Goal: Information Seeking & Learning: Learn about a topic

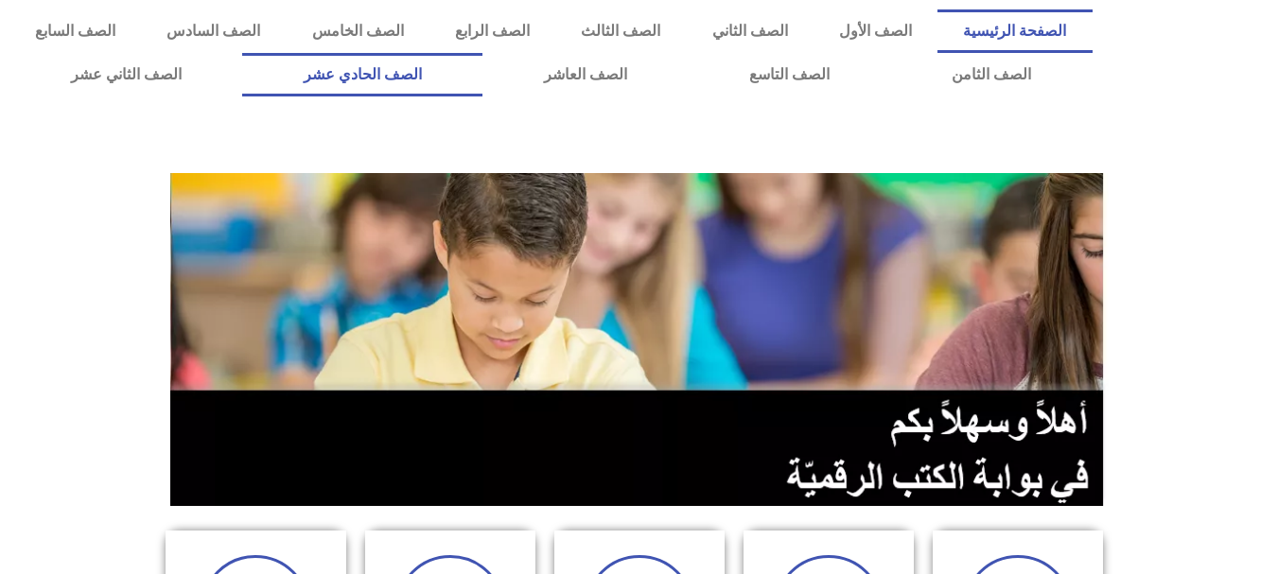
click at [482, 73] on link "الصف الحادي عشر" at bounding box center [362, 75] width 240 height 44
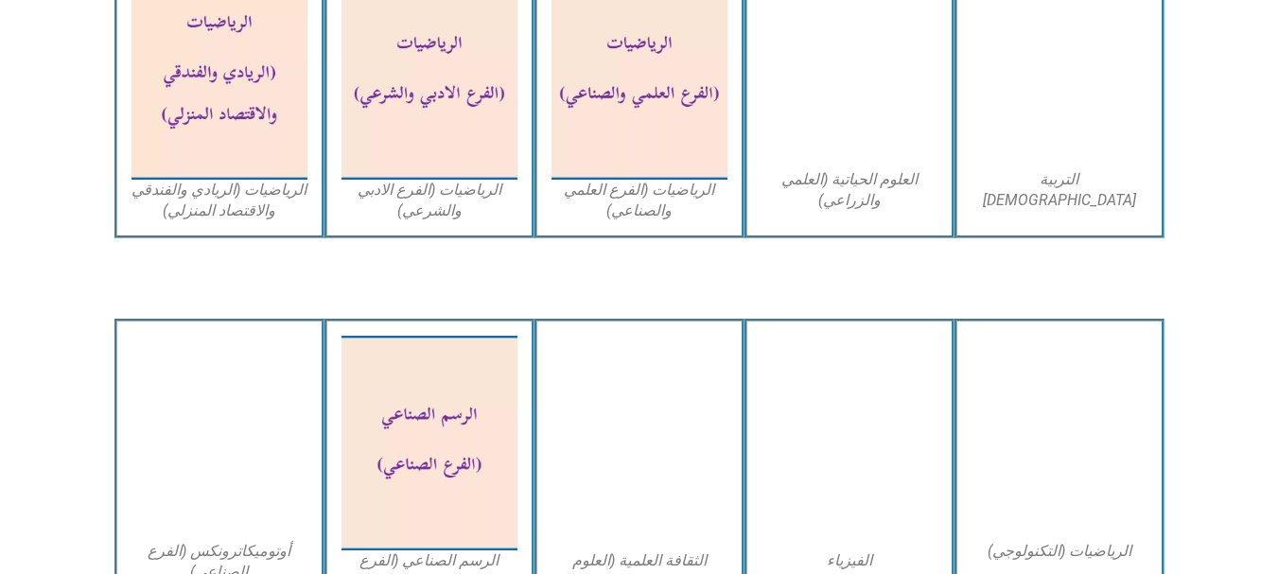
scroll to position [1476, 0]
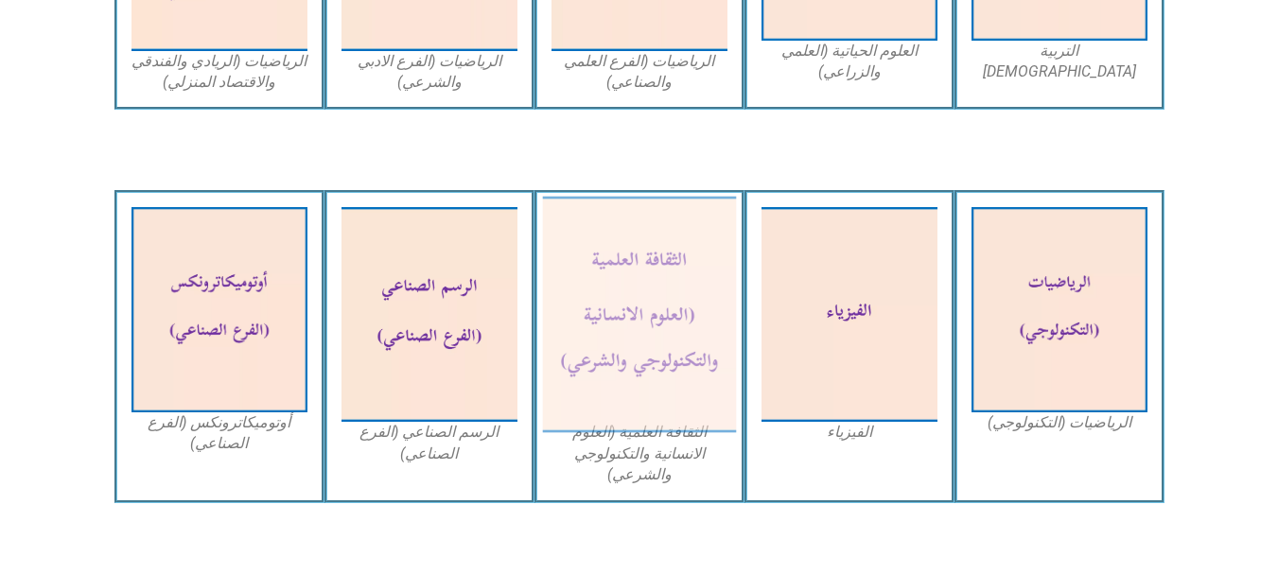
click at [636, 362] on img at bounding box center [639, 315] width 194 height 236
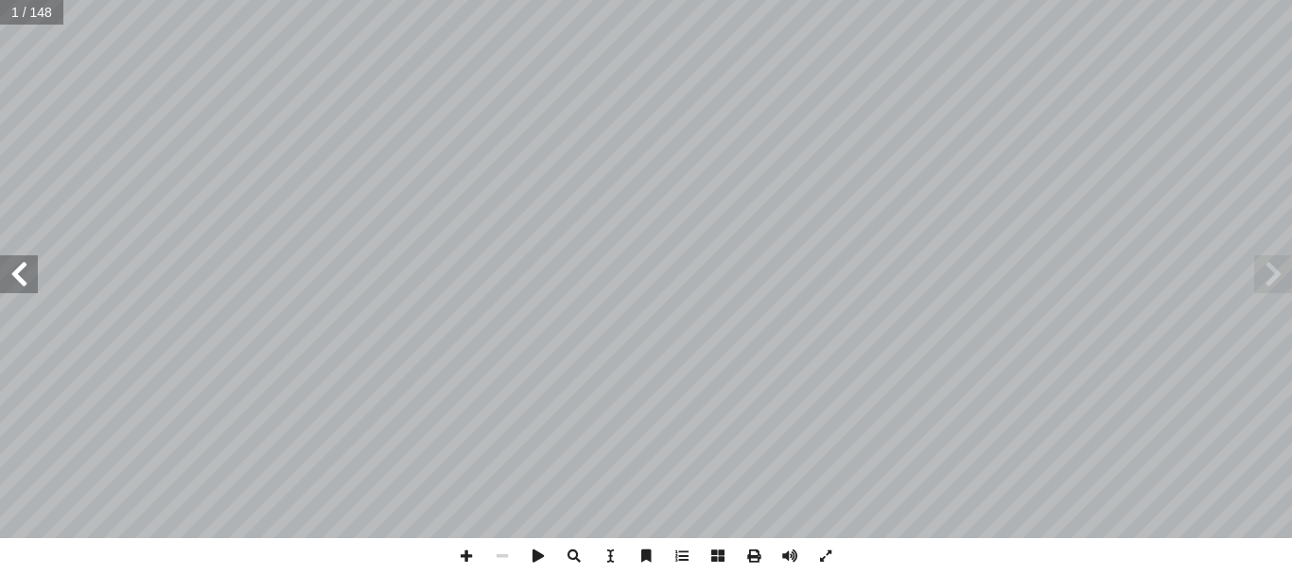
click at [1, 266] on span at bounding box center [19, 274] width 38 height 38
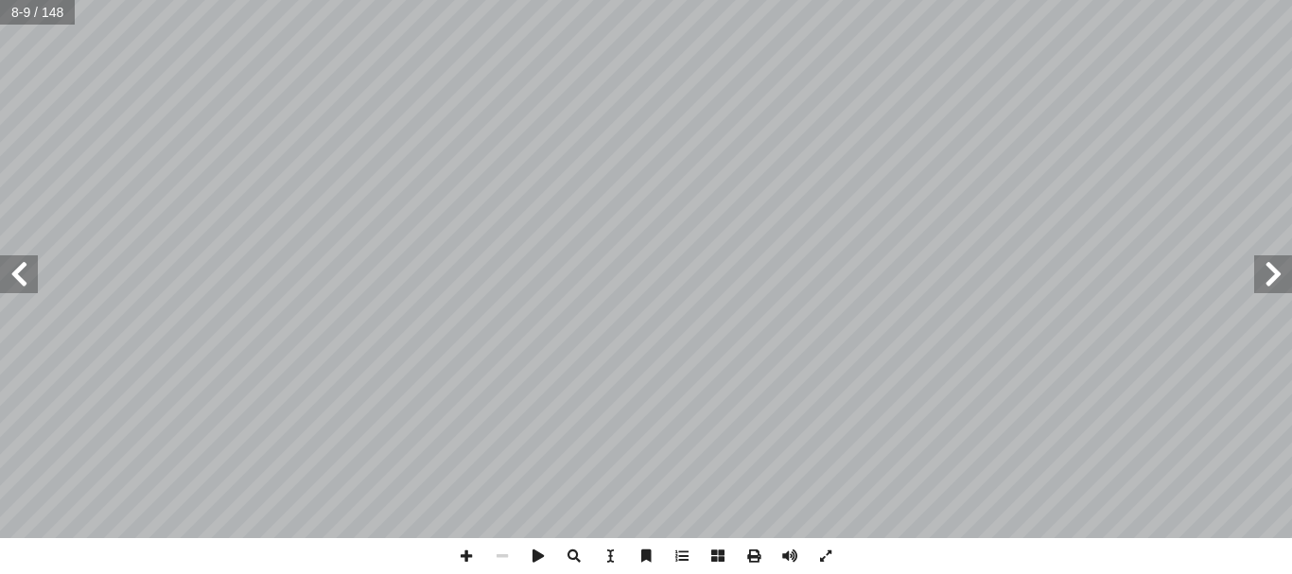
click at [1, 266] on span at bounding box center [19, 274] width 38 height 38
click at [824, 559] on span at bounding box center [826, 556] width 36 height 36
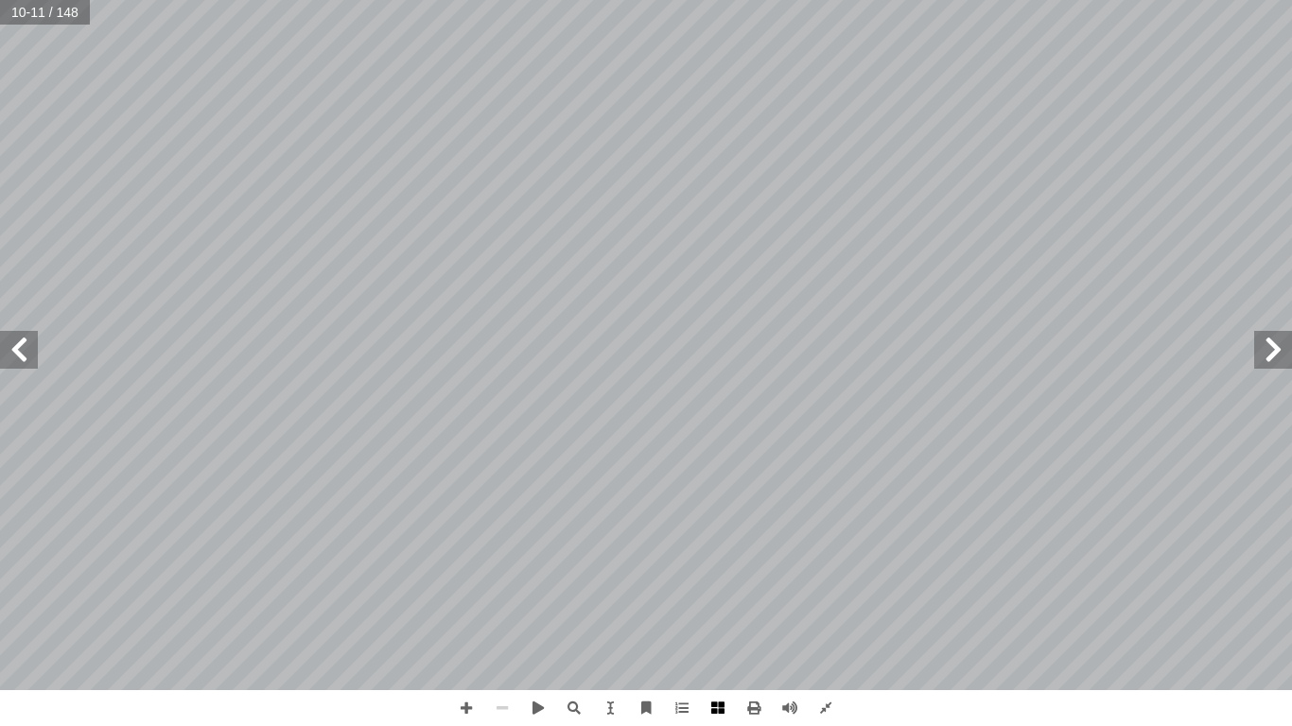
click at [709, 573] on span at bounding box center [718, 708] width 36 height 36
click at [16, 362] on span at bounding box center [19, 350] width 38 height 38
click at [36, 357] on span at bounding box center [19, 350] width 38 height 38
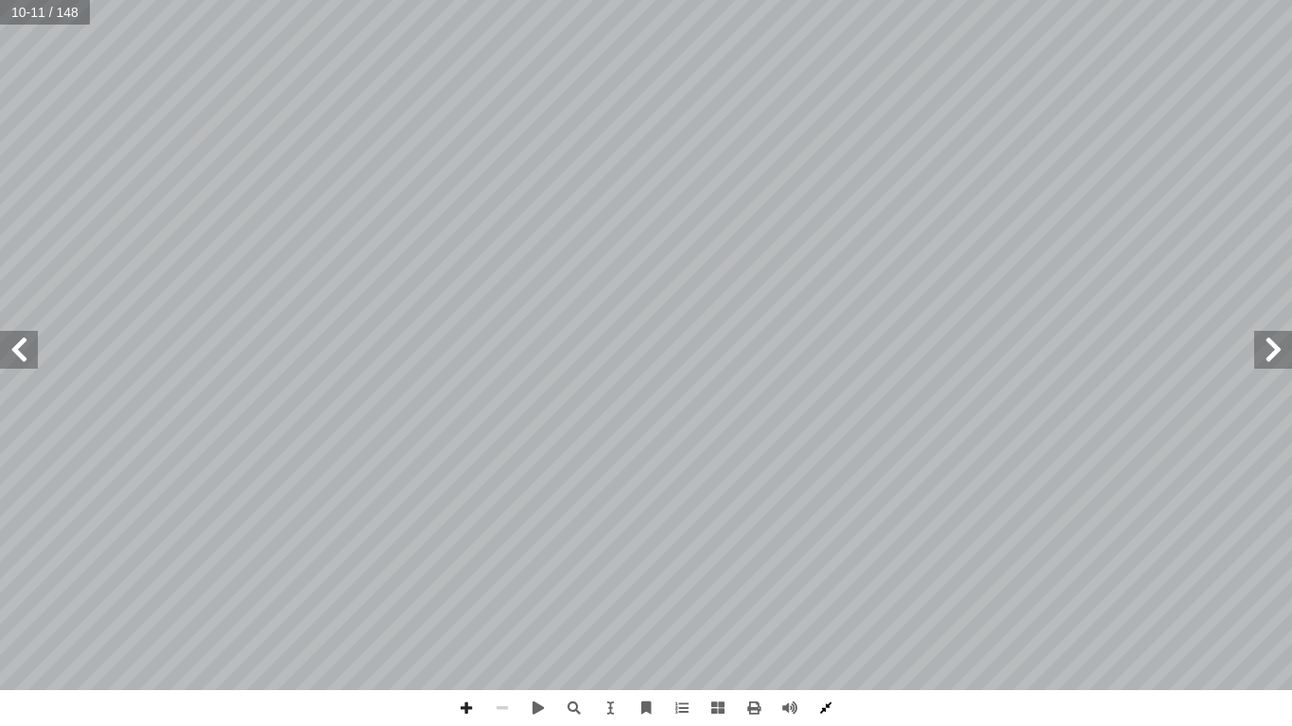
click at [813, 573] on span at bounding box center [826, 708] width 36 height 36
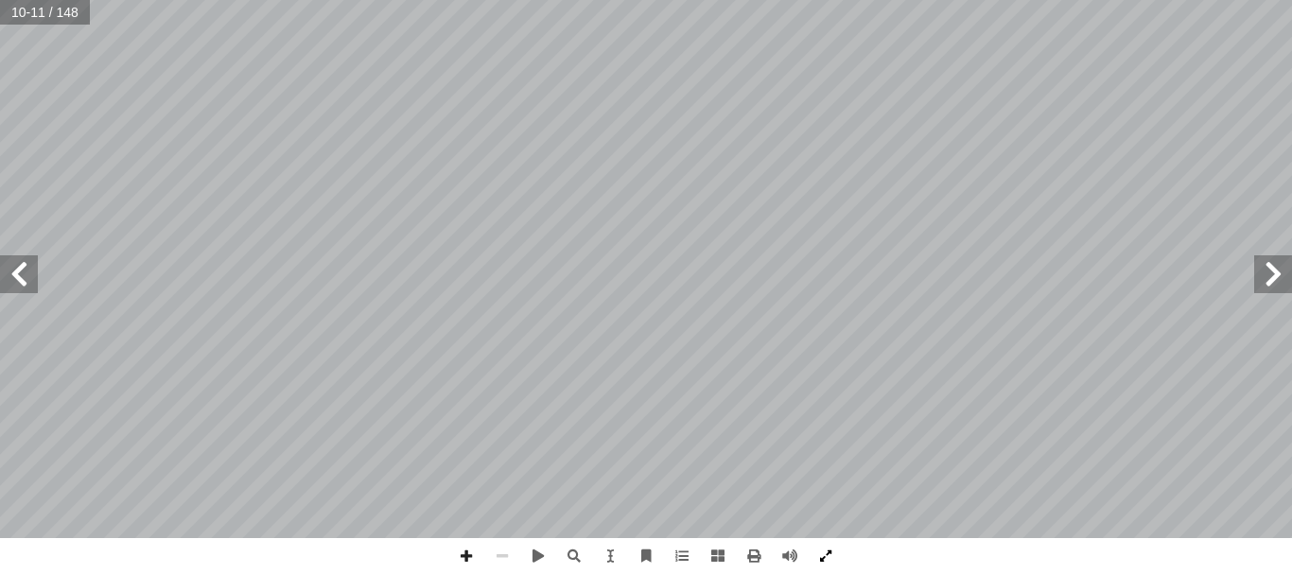
click at [817, 558] on span at bounding box center [826, 556] width 36 height 36
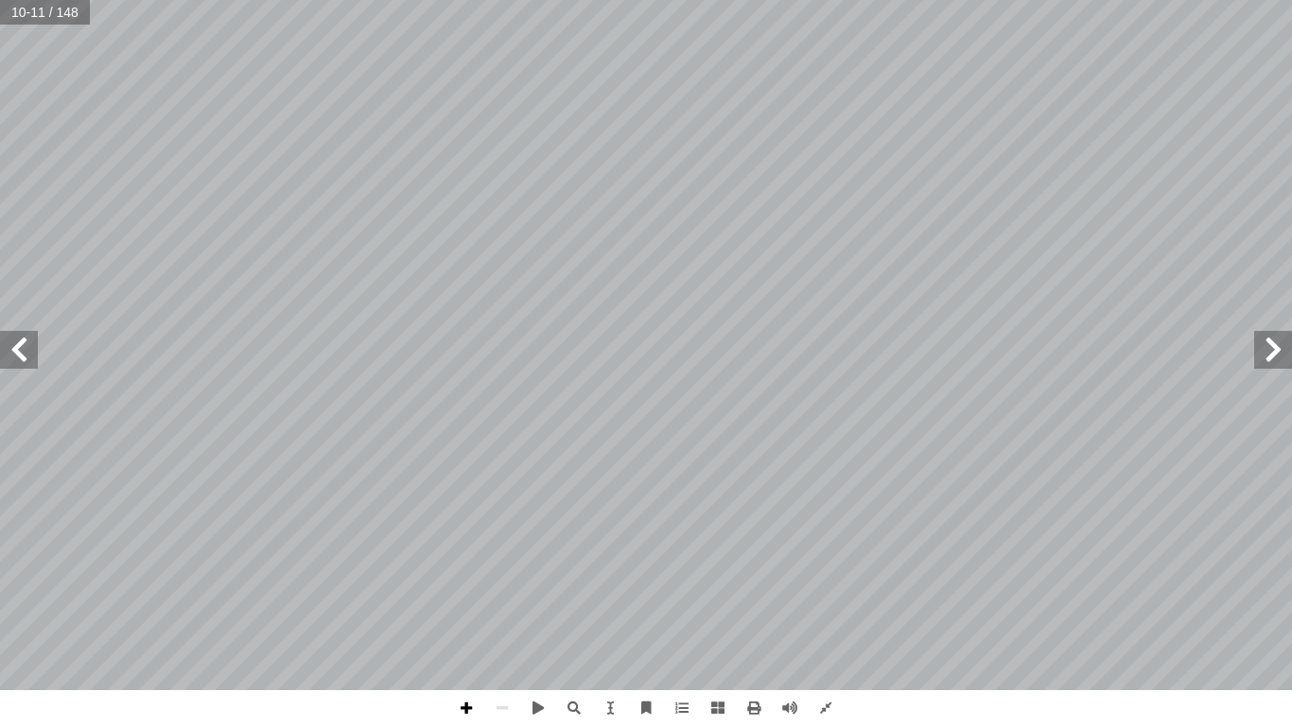
click at [471, 573] on span at bounding box center [466, 708] width 36 height 36
click at [1271, 352] on span at bounding box center [1273, 350] width 38 height 38
click at [460, 573] on span at bounding box center [466, 708] width 36 height 36
click at [1278, 350] on span at bounding box center [1273, 350] width 38 height 38
click at [477, 573] on span at bounding box center [466, 708] width 36 height 36
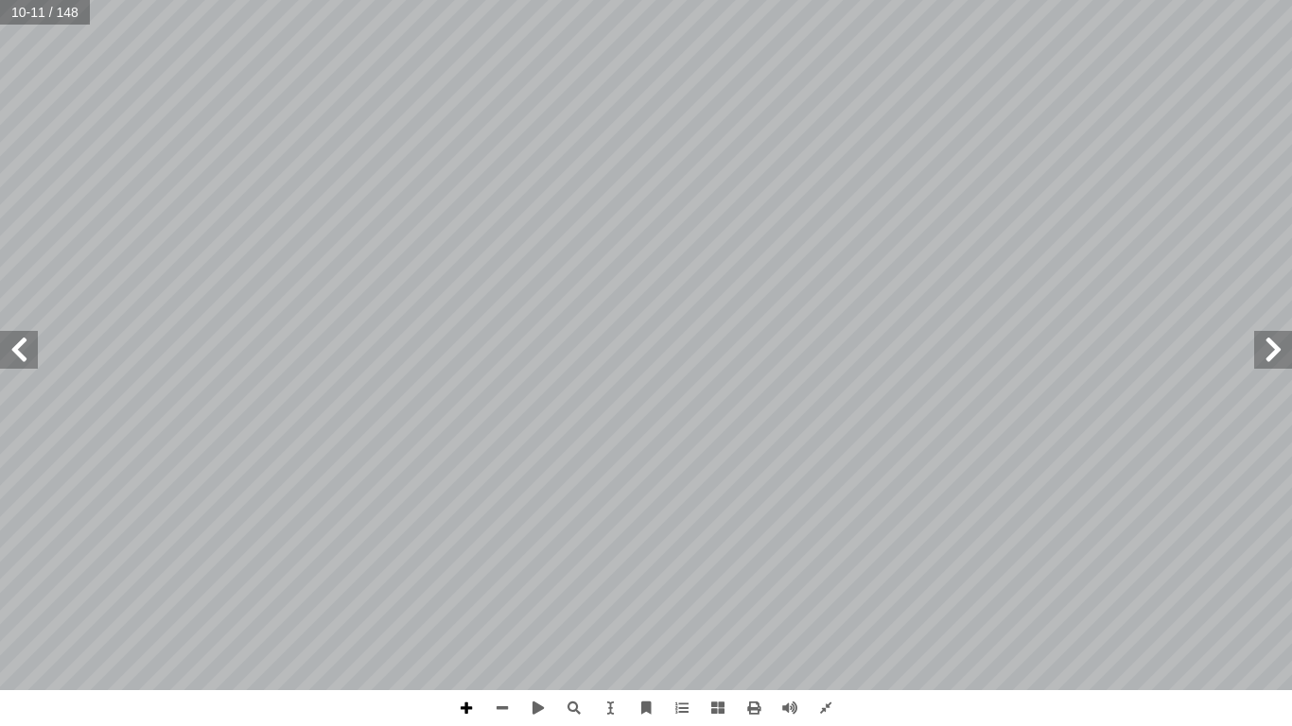
click at [477, 573] on span at bounding box center [466, 708] width 36 height 36
click at [18, 363] on span at bounding box center [19, 350] width 38 height 38
click at [1264, 351] on span at bounding box center [1273, 350] width 38 height 38
click at [26, 340] on span at bounding box center [19, 350] width 38 height 38
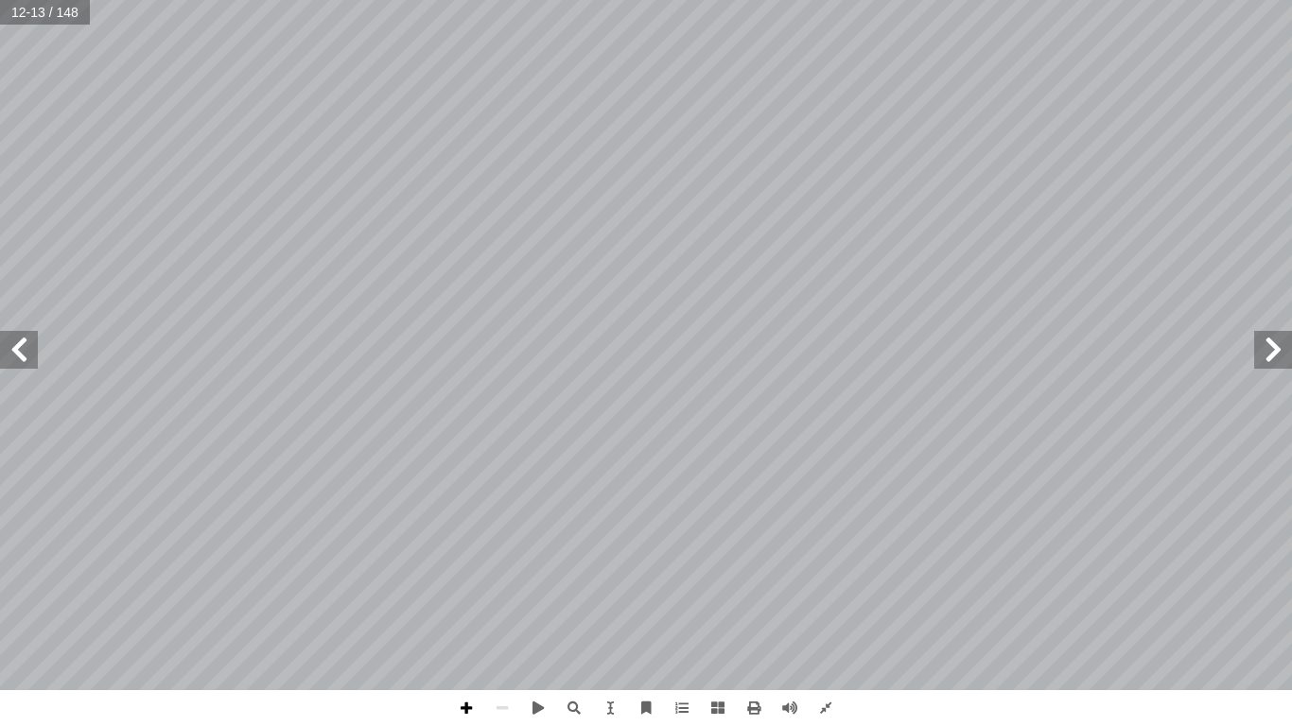
click at [458, 573] on span at bounding box center [466, 708] width 36 height 36
